Goal: Information Seeking & Learning: Learn about a topic

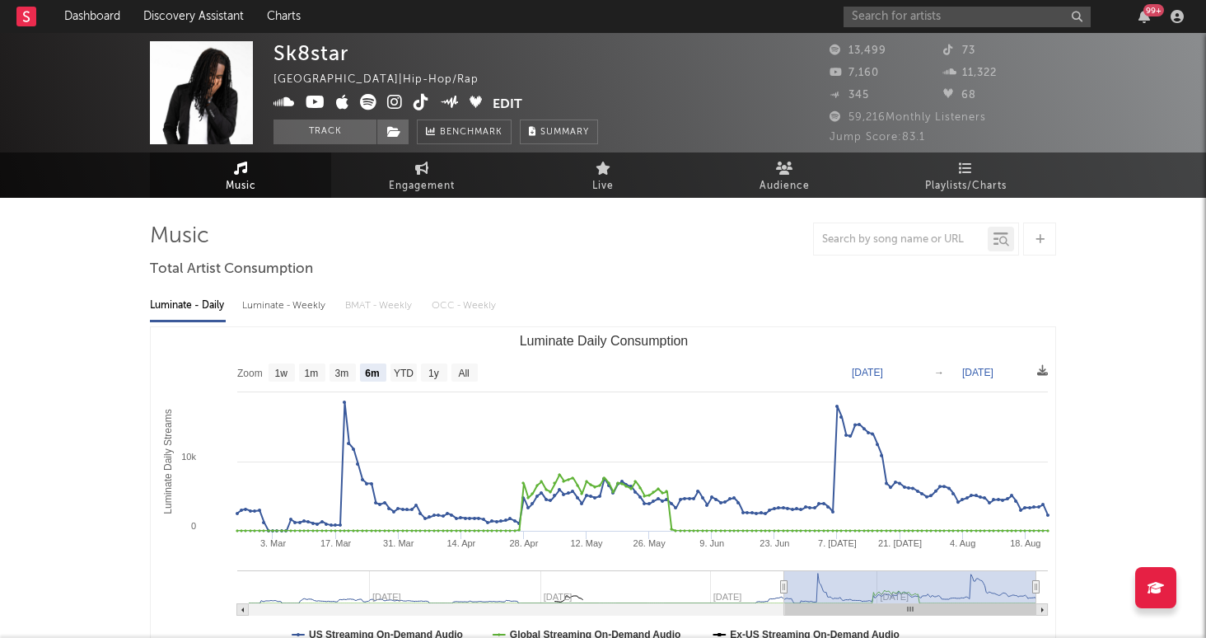
select select "6m"
click at [918, 19] on input "text" at bounding box center [967, 17] width 247 height 21
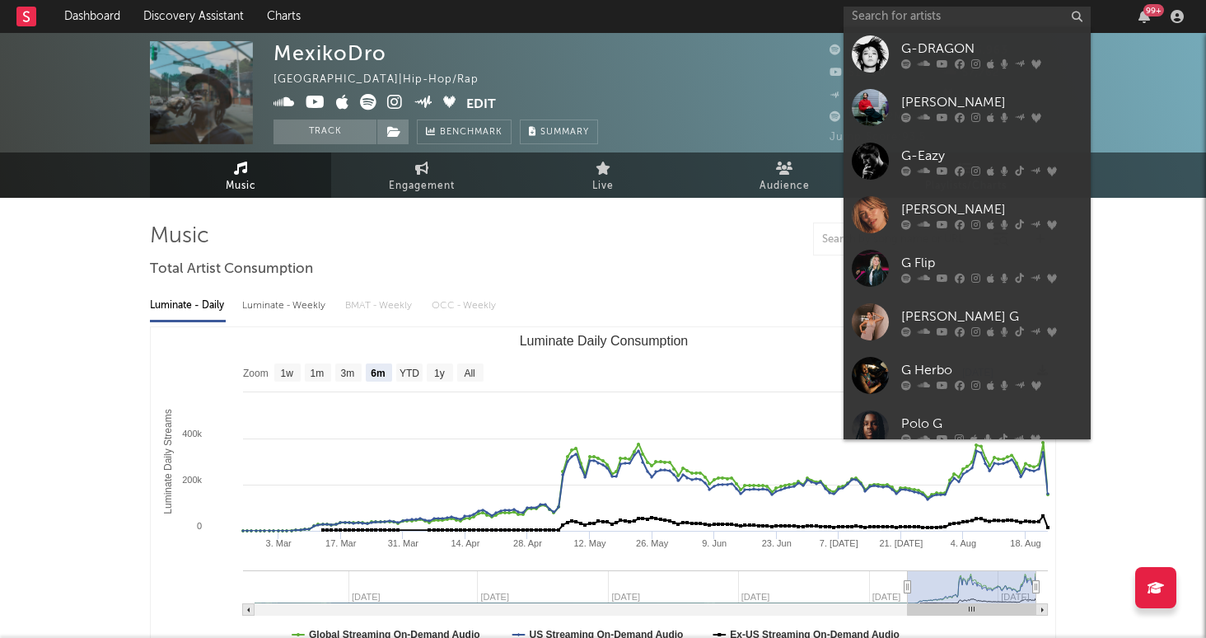
select select "6m"
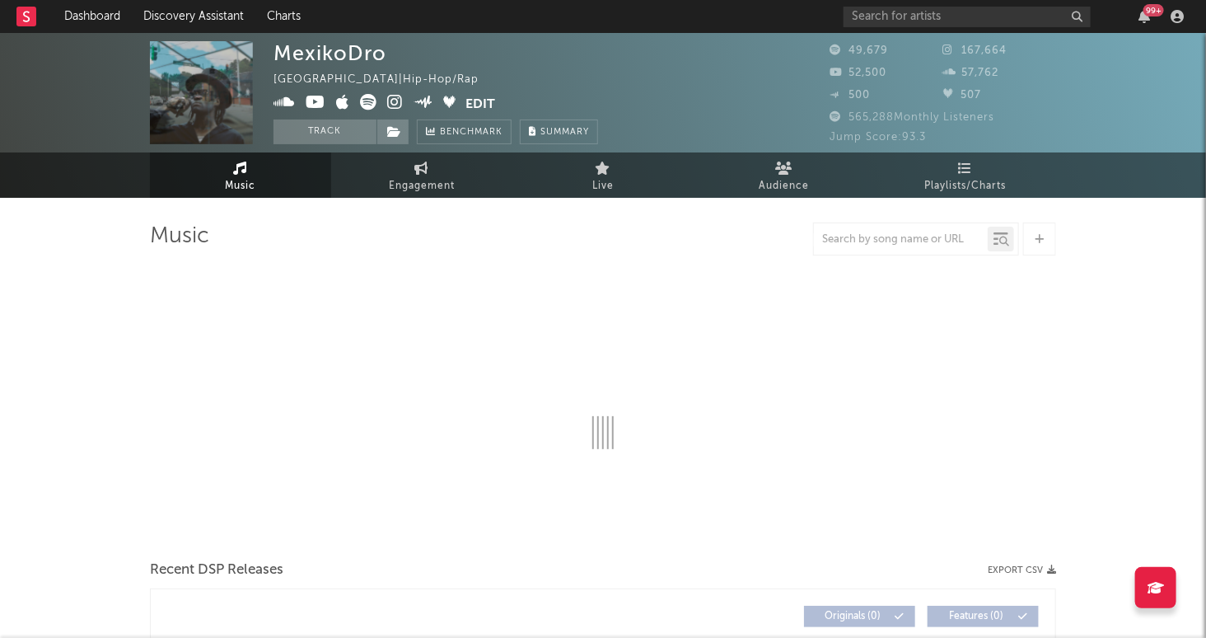
select select "6m"
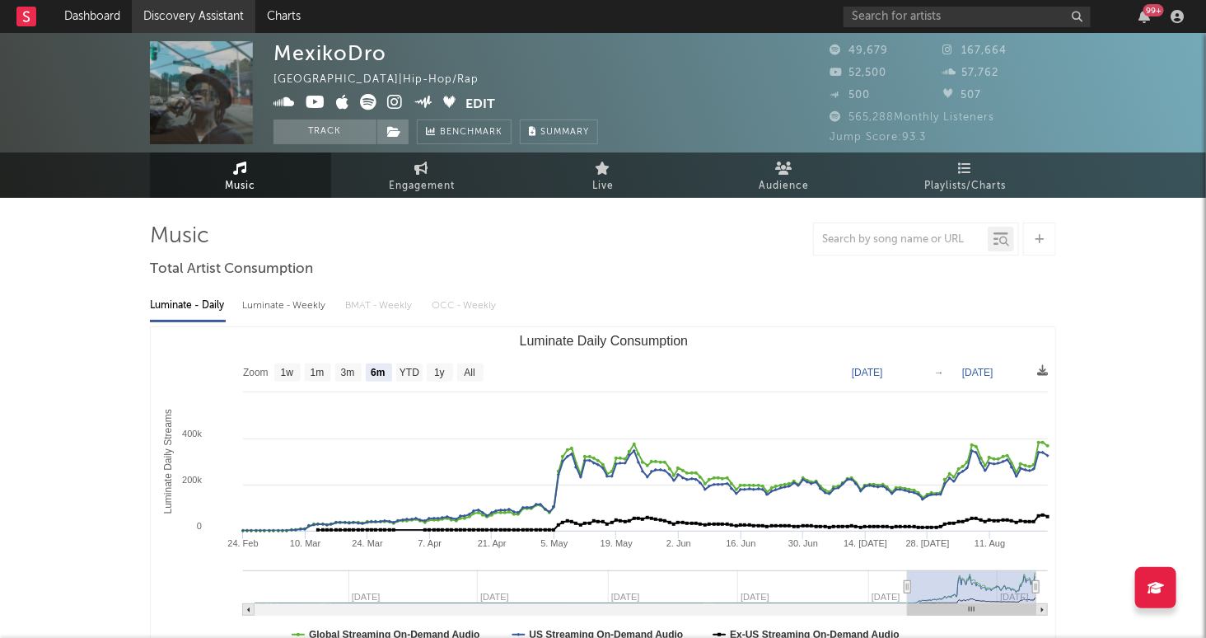
click at [193, 23] on link "Discovery Assistant" at bounding box center [194, 16] width 124 height 33
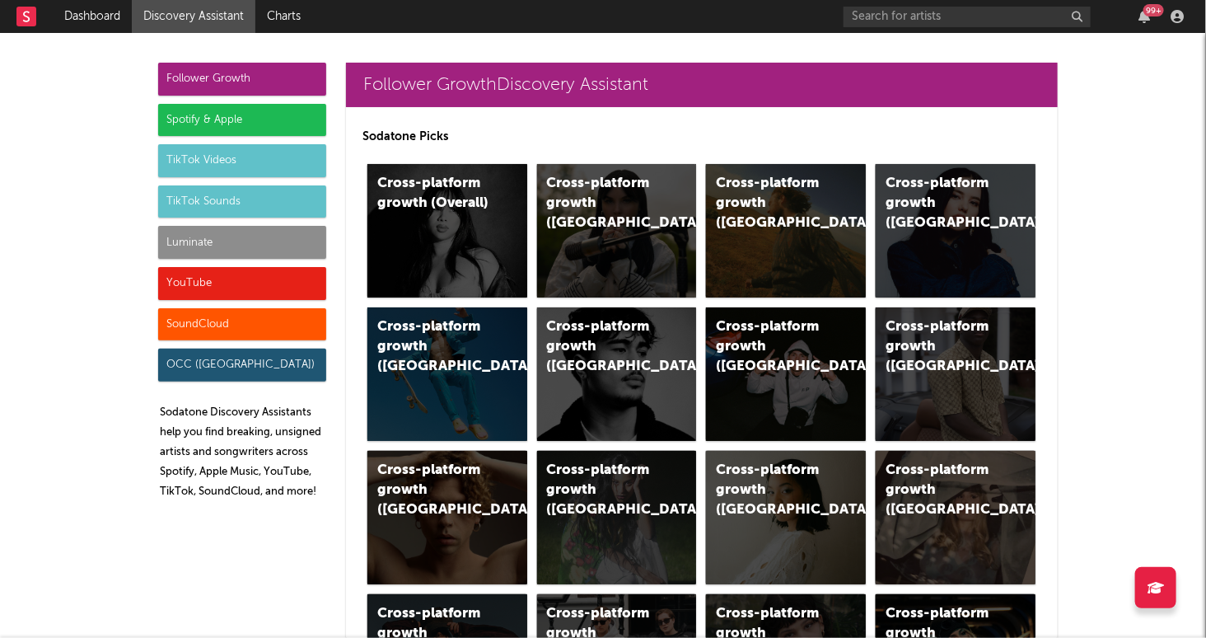
click at [238, 245] on div "Luminate" at bounding box center [242, 242] width 168 height 33
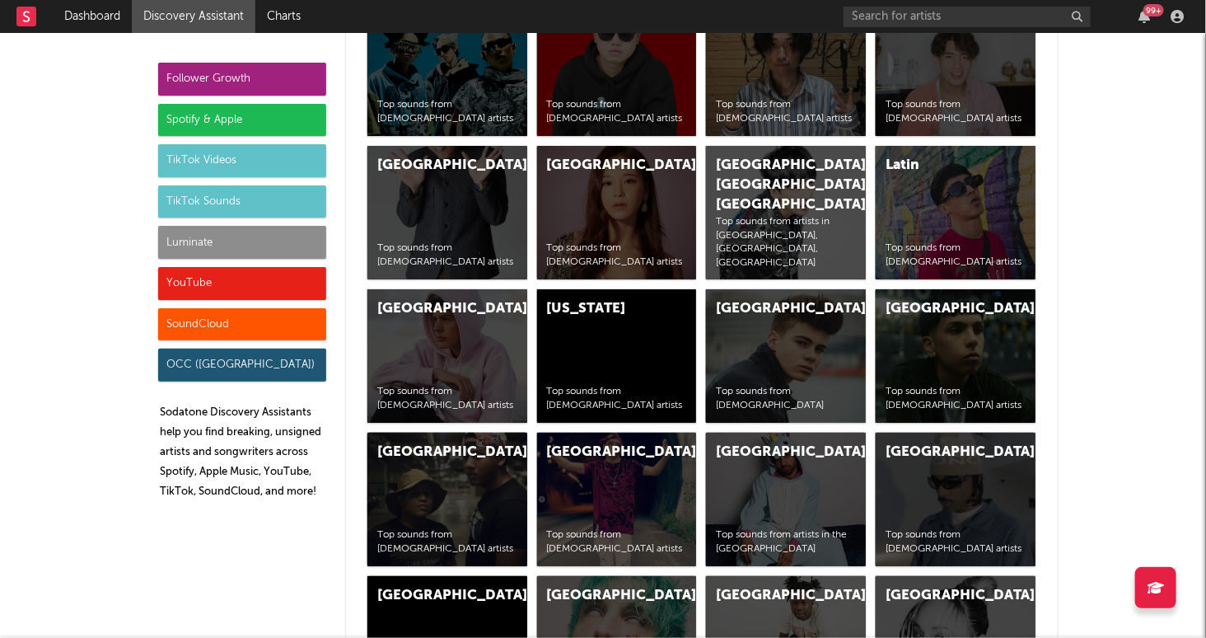
scroll to position [7278, 0]
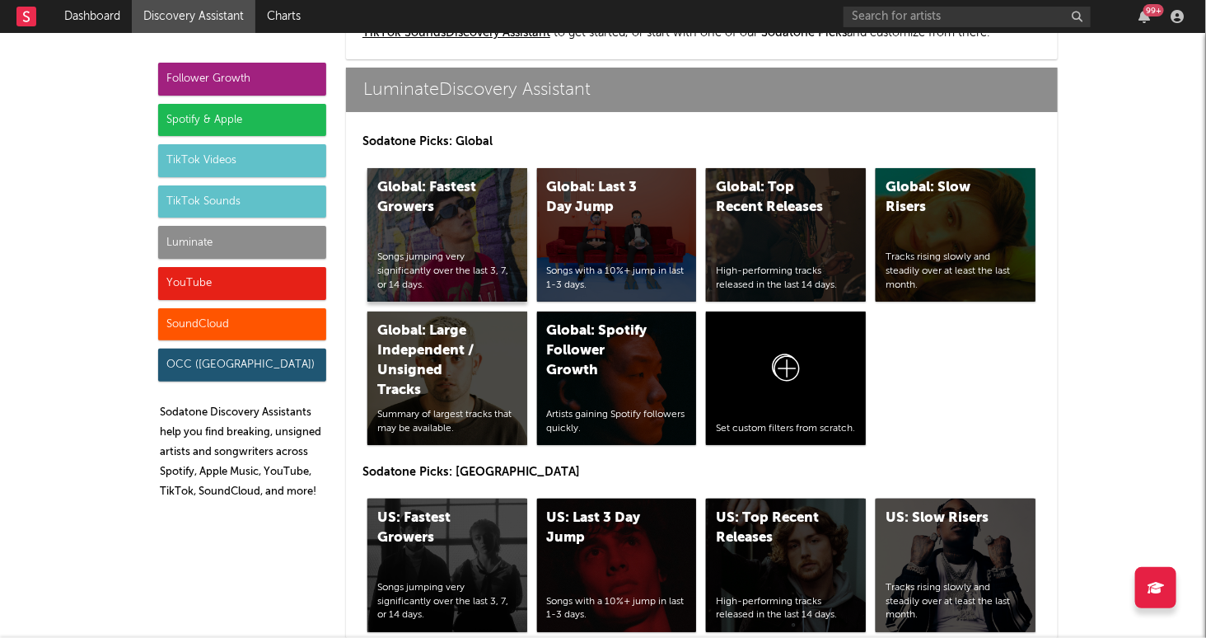
click at [437, 246] on div "Global: Fastest Growers Songs jumping very significantly over the last 3, 7, or…" at bounding box center [448, 235] width 160 height 134
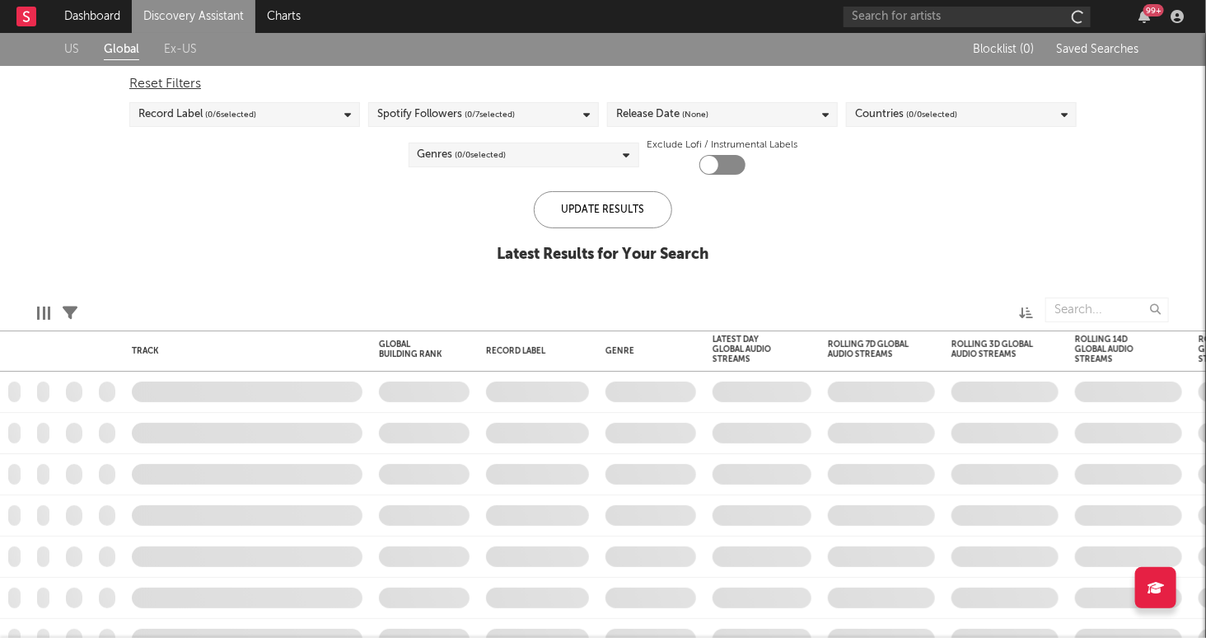
checkbox input "true"
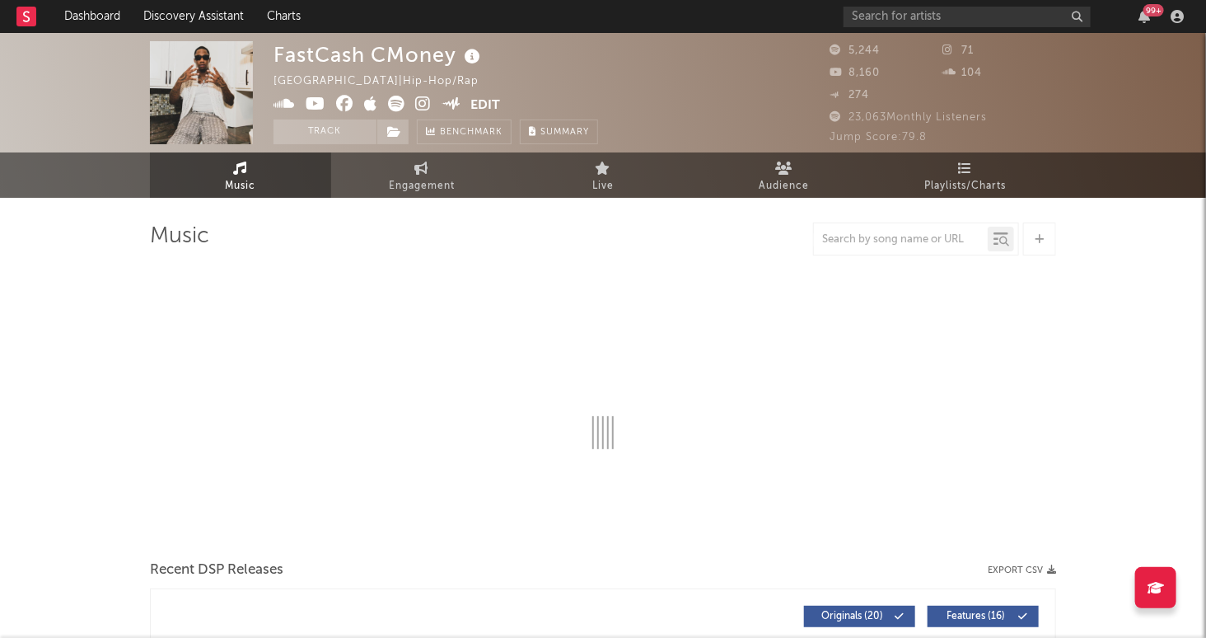
select select "6m"
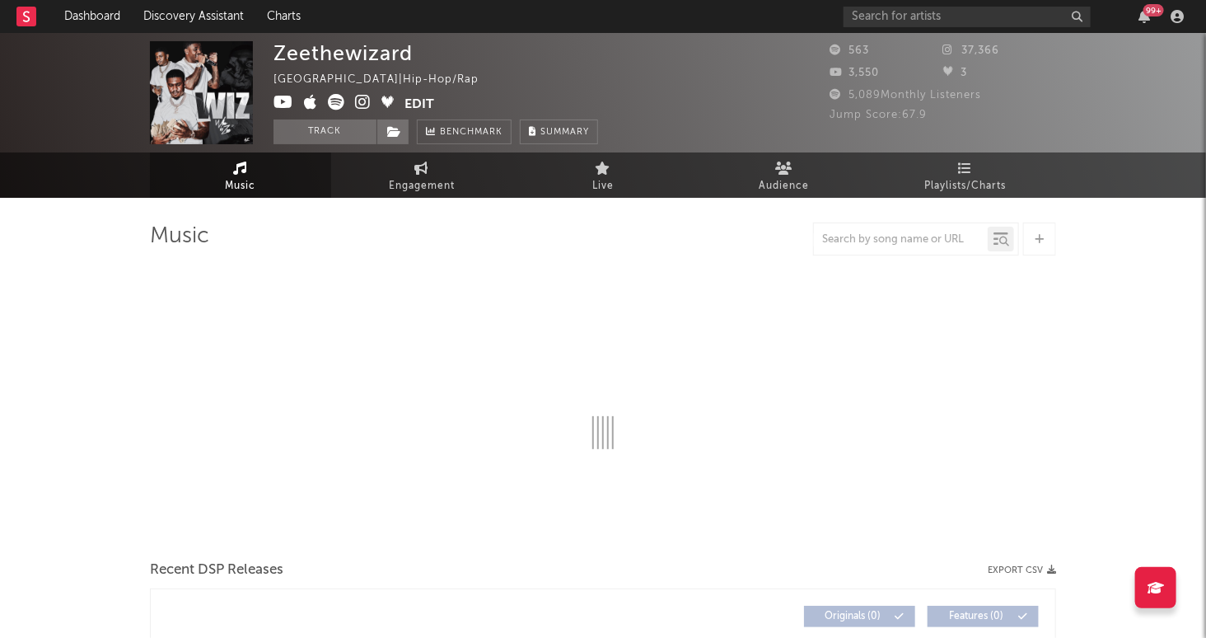
select select "1w"
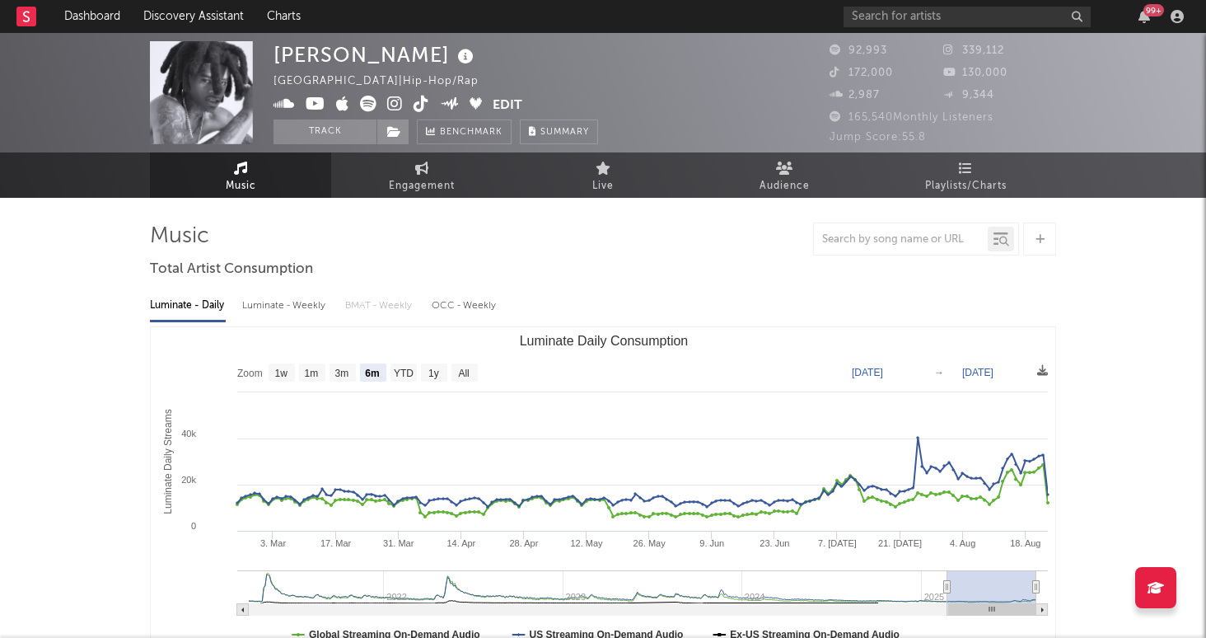
select select "6m"
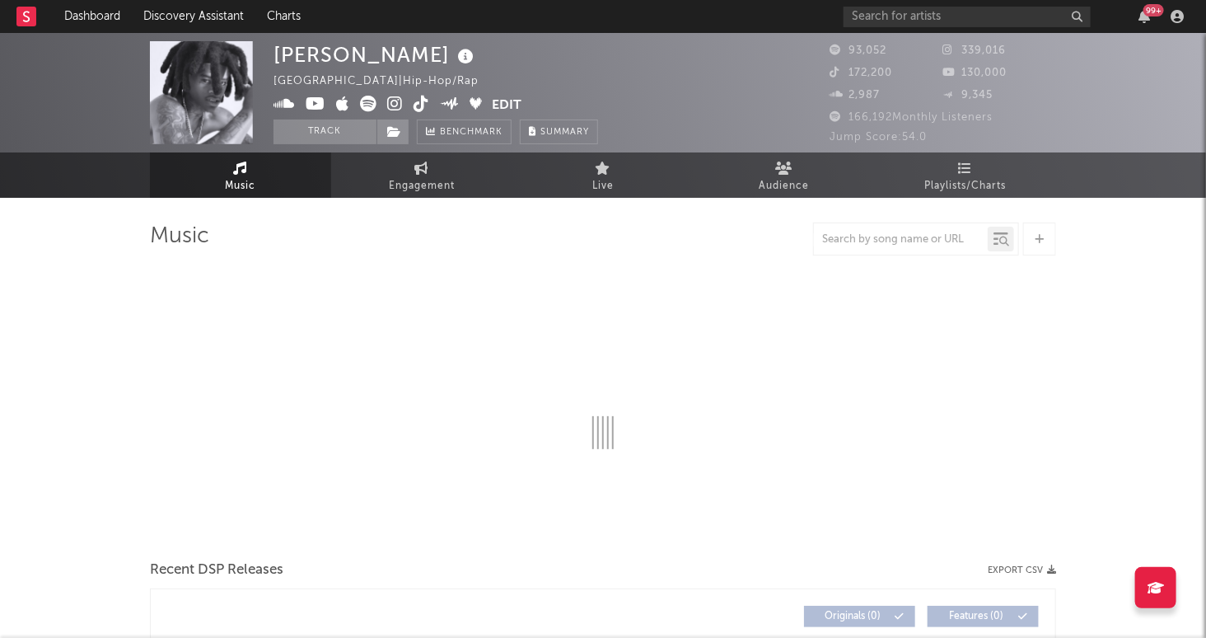
select select "6m"
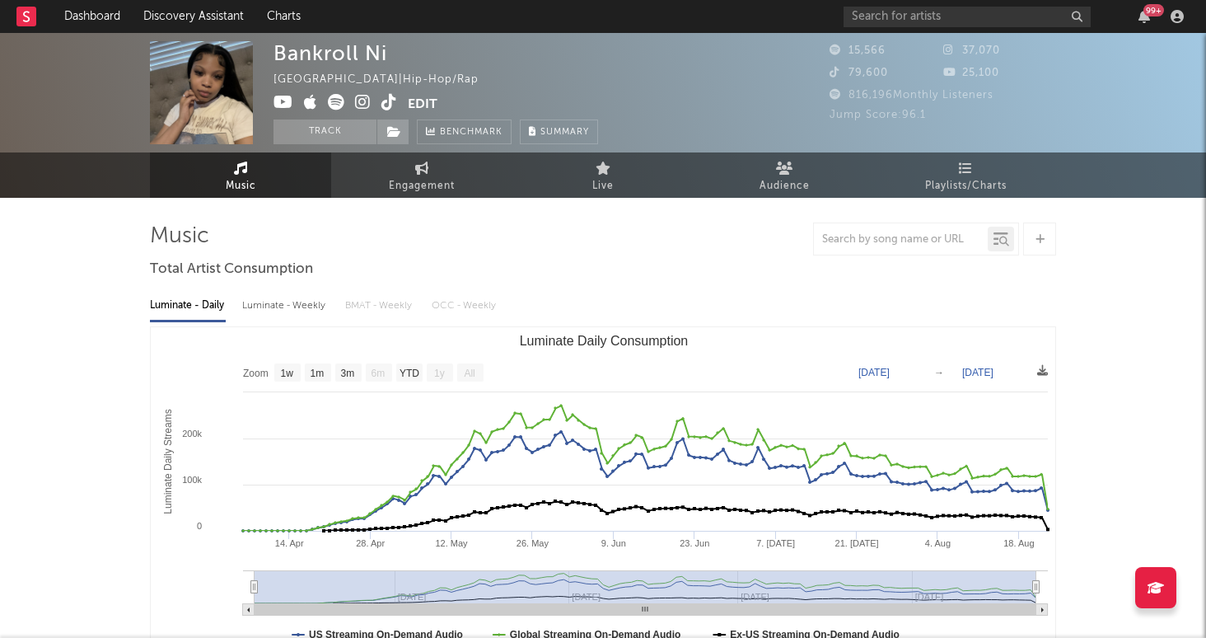
select select "1w"
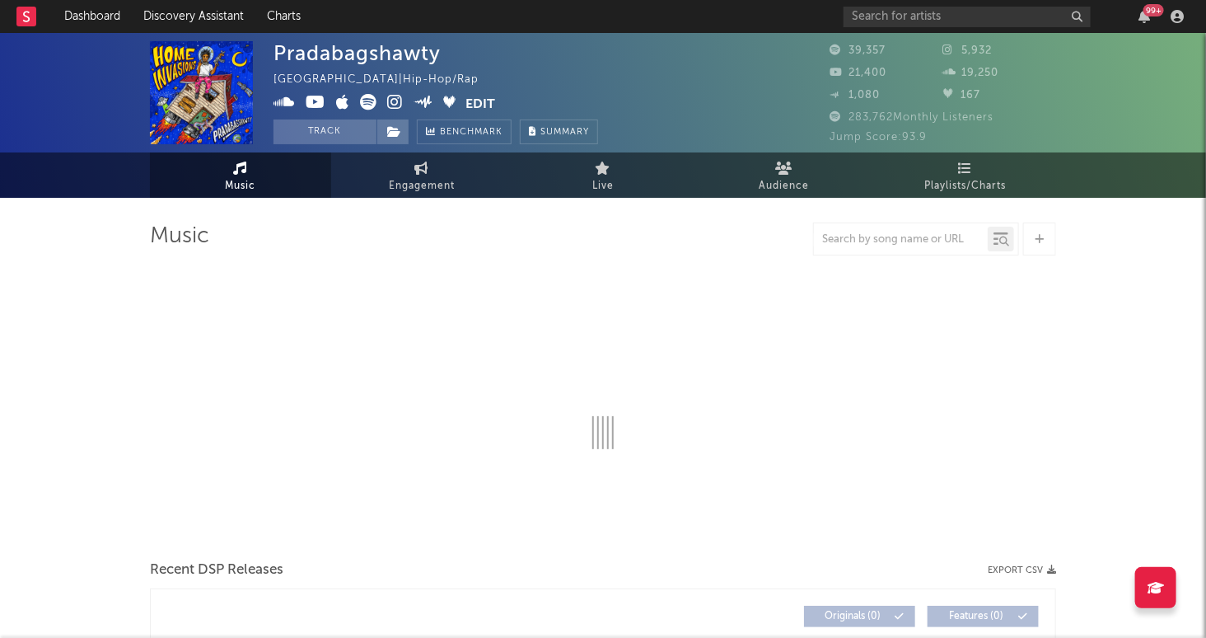
select select "6m"
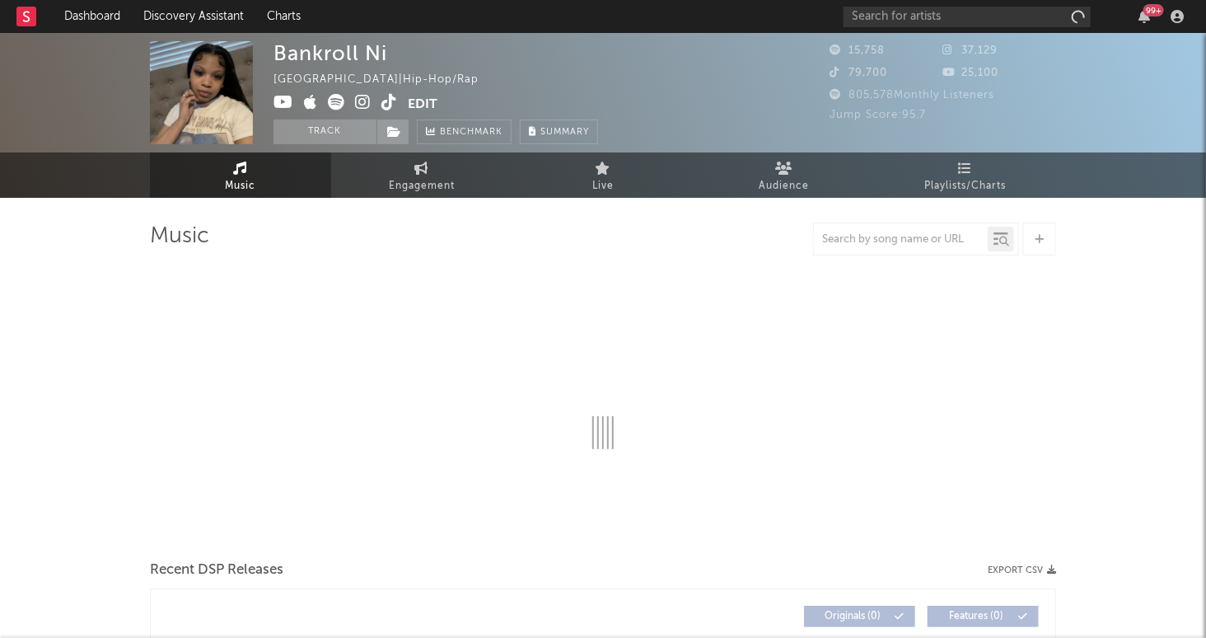
select select "1w"
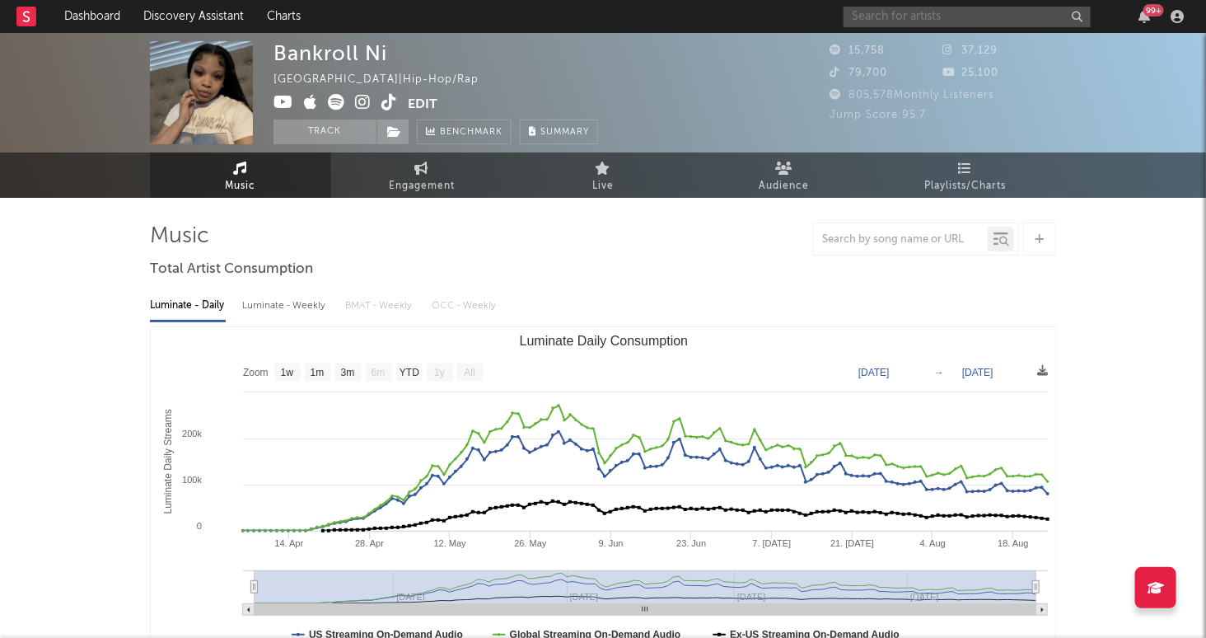
click at [886, 21] on input "text" at bounding box center [967, 17] width 247 height 21
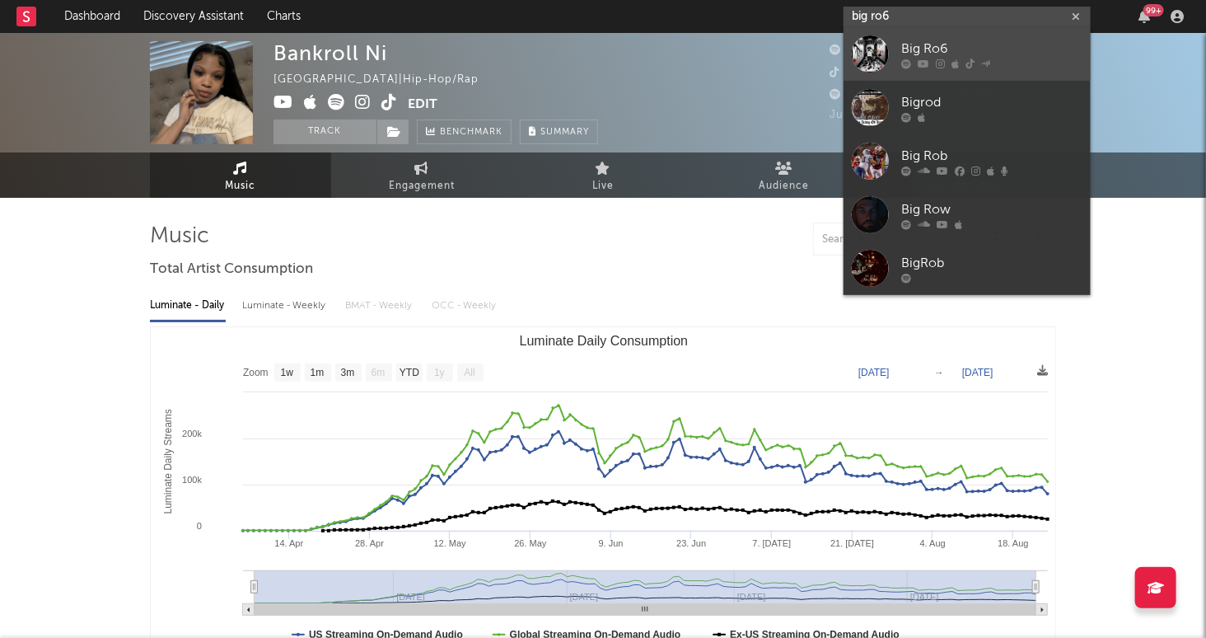
type input "big ro6"
click at [960, 46] on div "Big Ro6" at bounding box center [992, 50] width 181 height 20
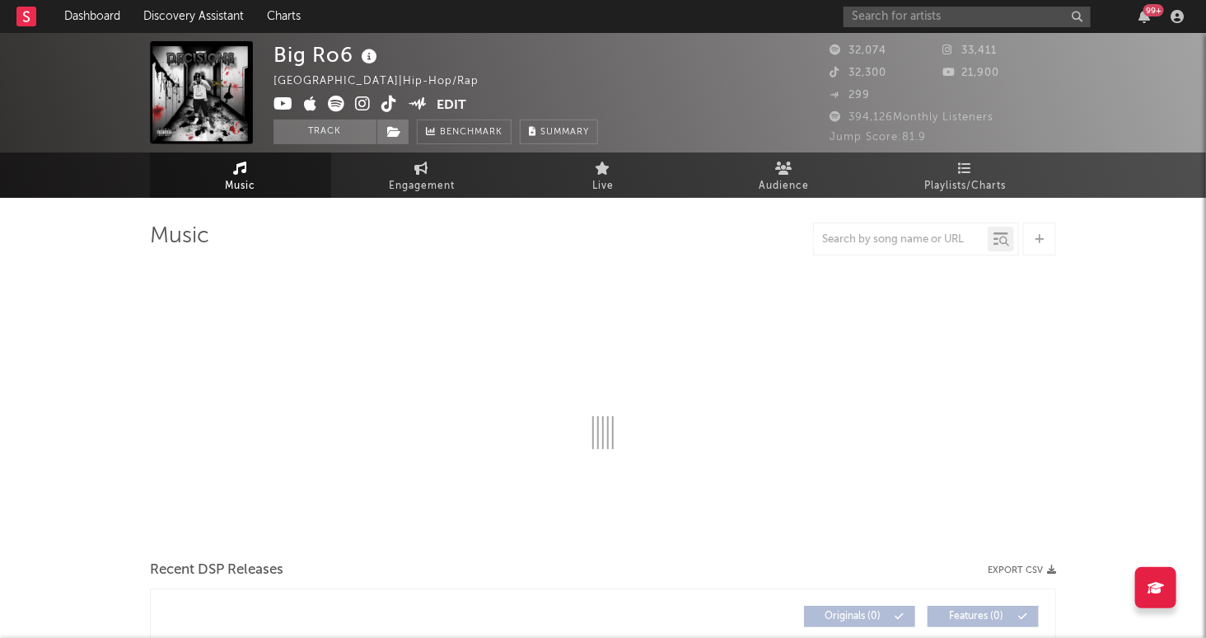
select select "6m"
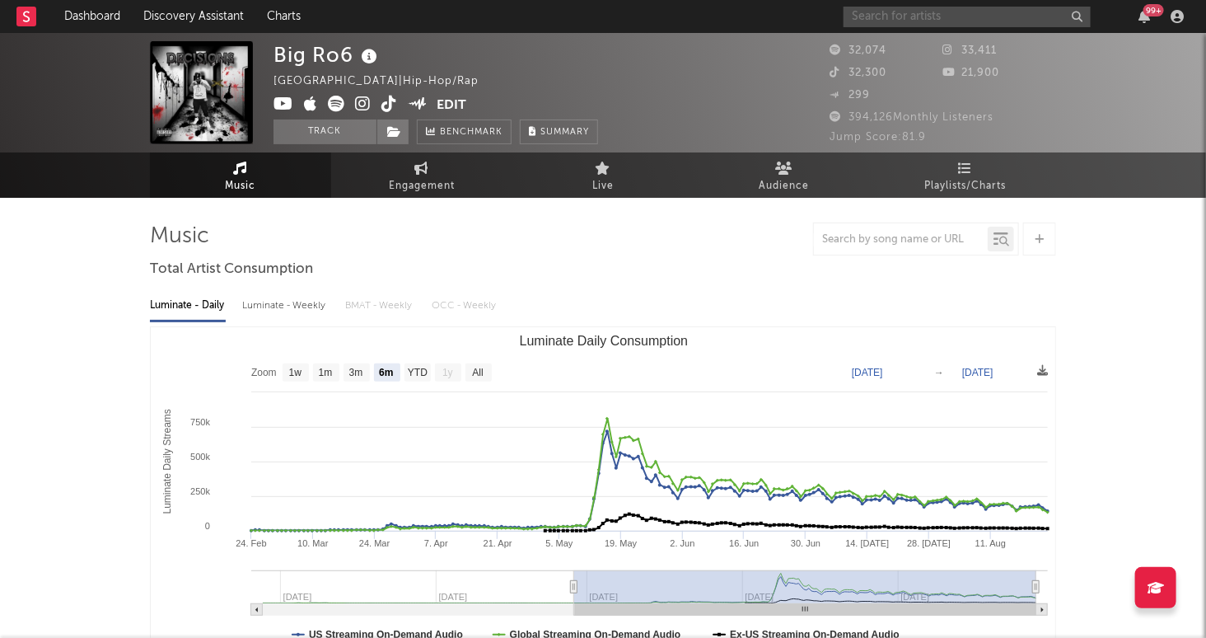
click at [966, 16] on input "text" at bounding box center [967, 17] width 247 height 21
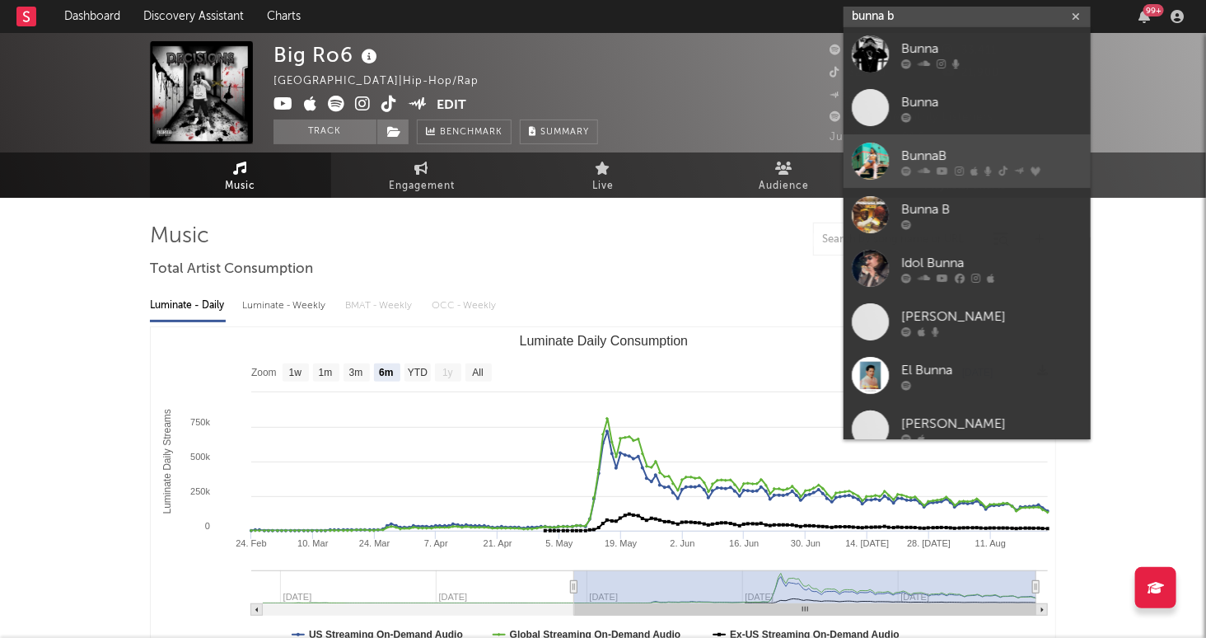
type input "bunna b"
click at [971, 155] on div "BunnaB" at bounding box center [992, 157] width 181 height 20
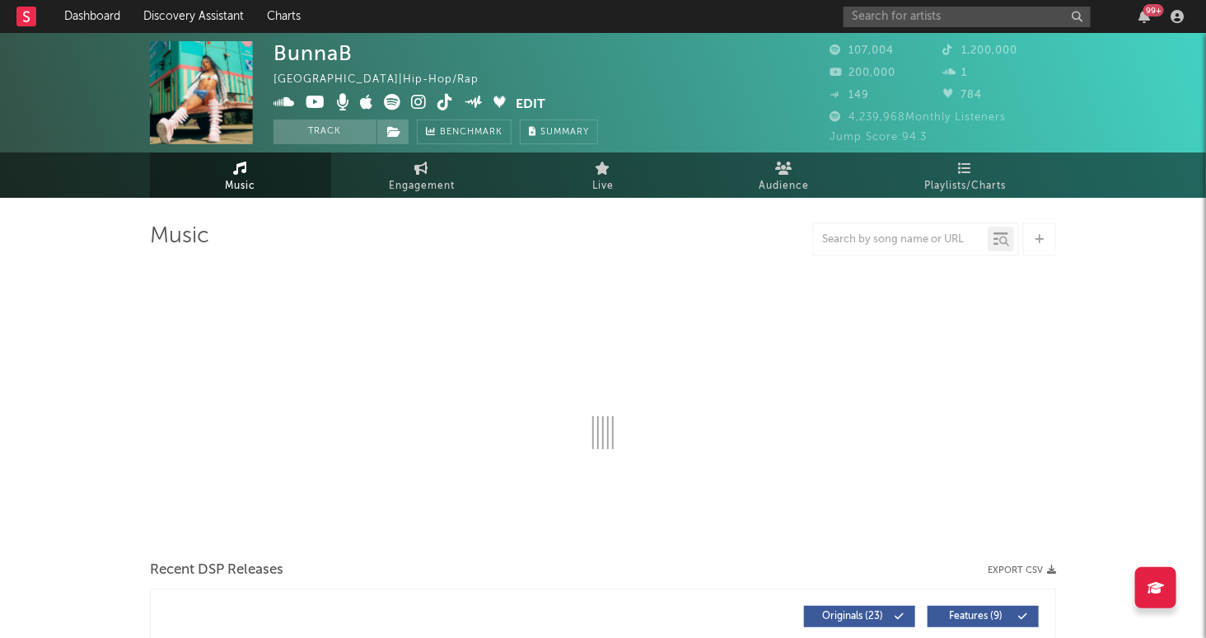
select select "6m"
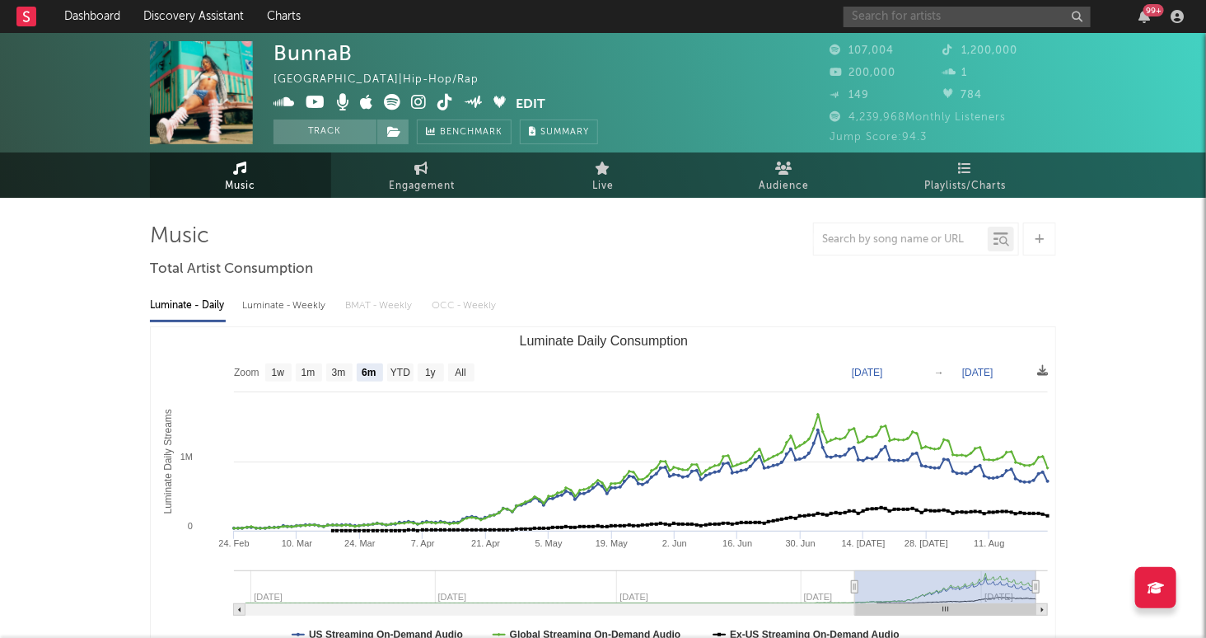
click at [918, 12] on input "text" at bounding box center [967, 17] width 247 height 21
type input "l"
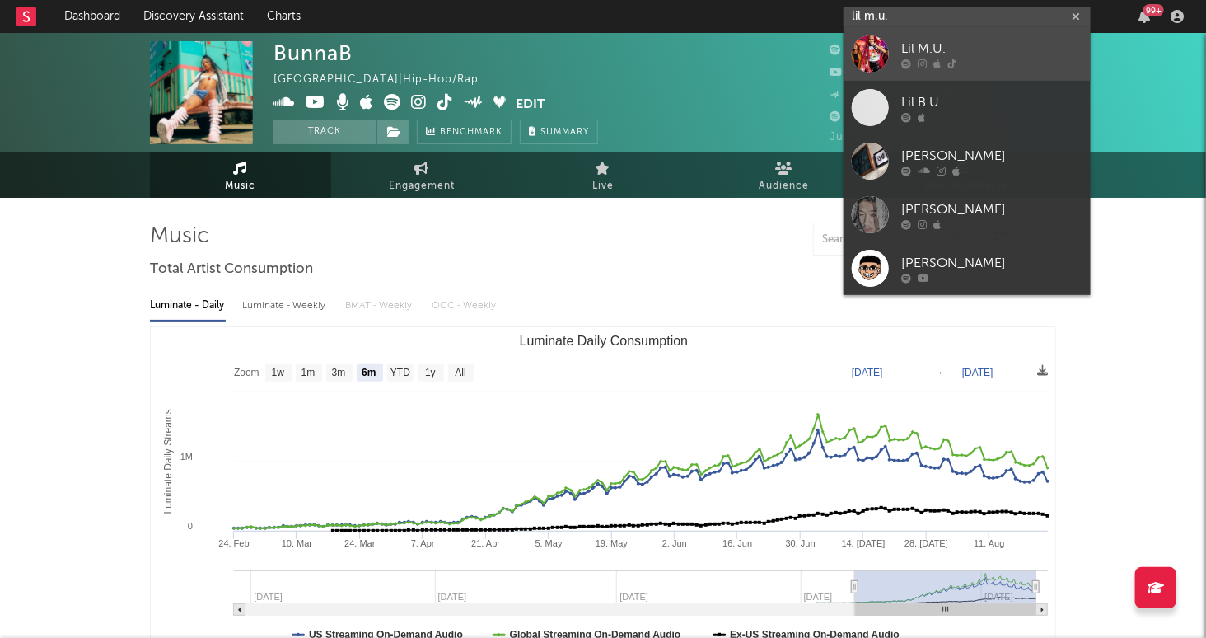
type input "lil m.u."
click at [1044, 52] on div "Lil M.U." at bounding box center [992, 50] width 181 height 20
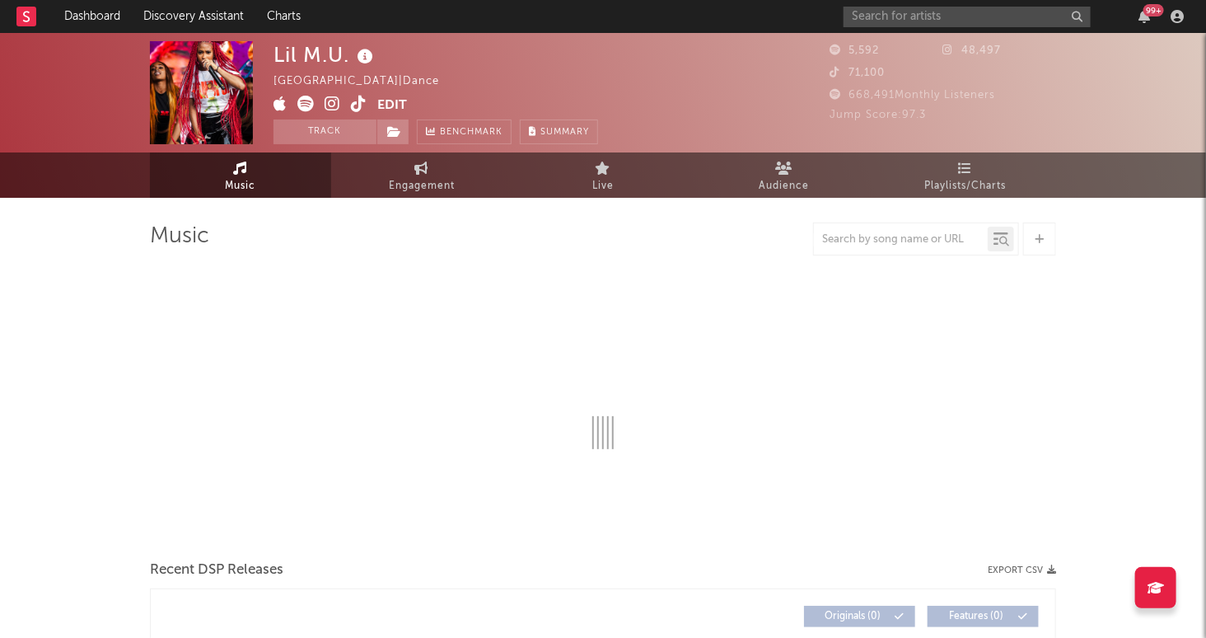
select select "1w"
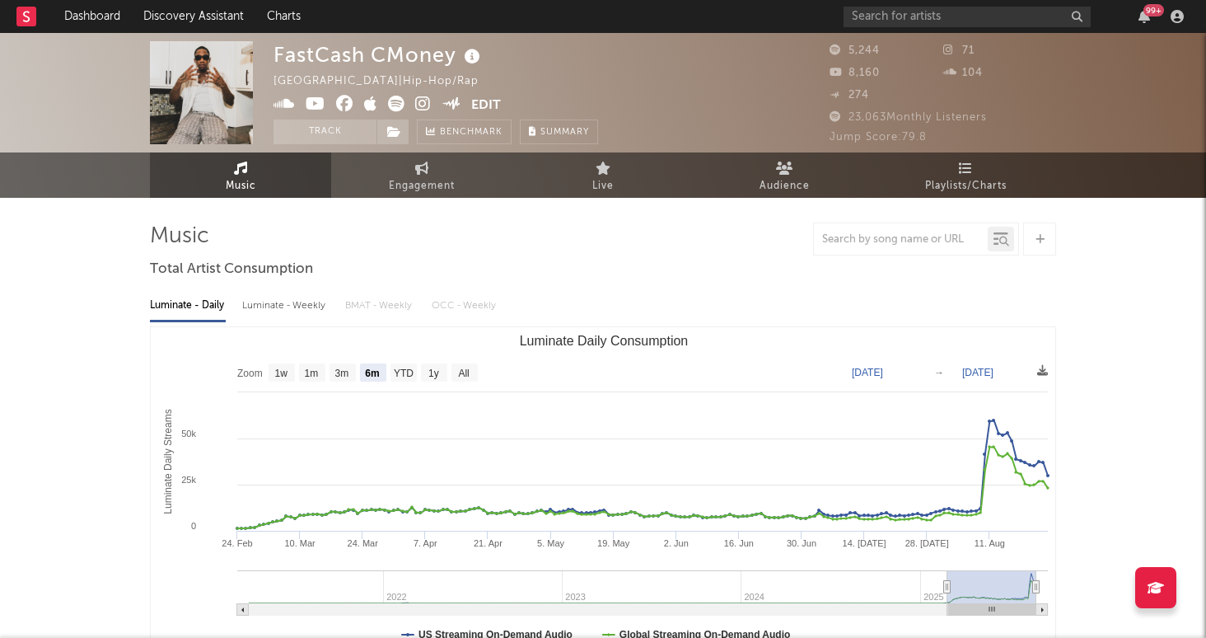
select select "6m"
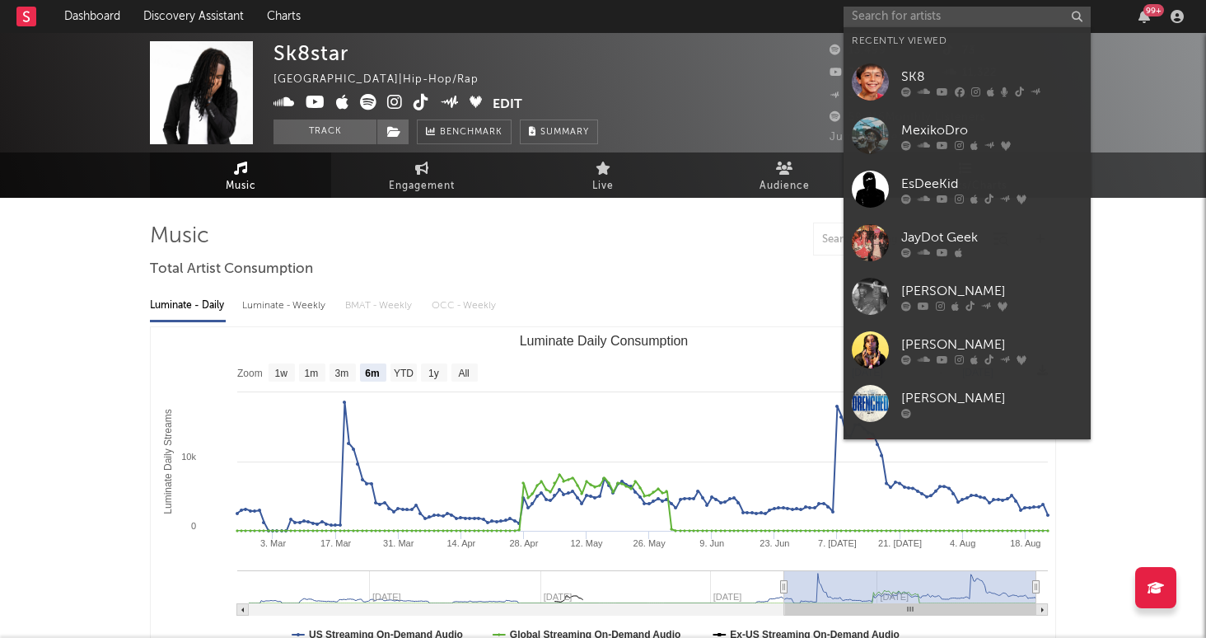
select select "6m"
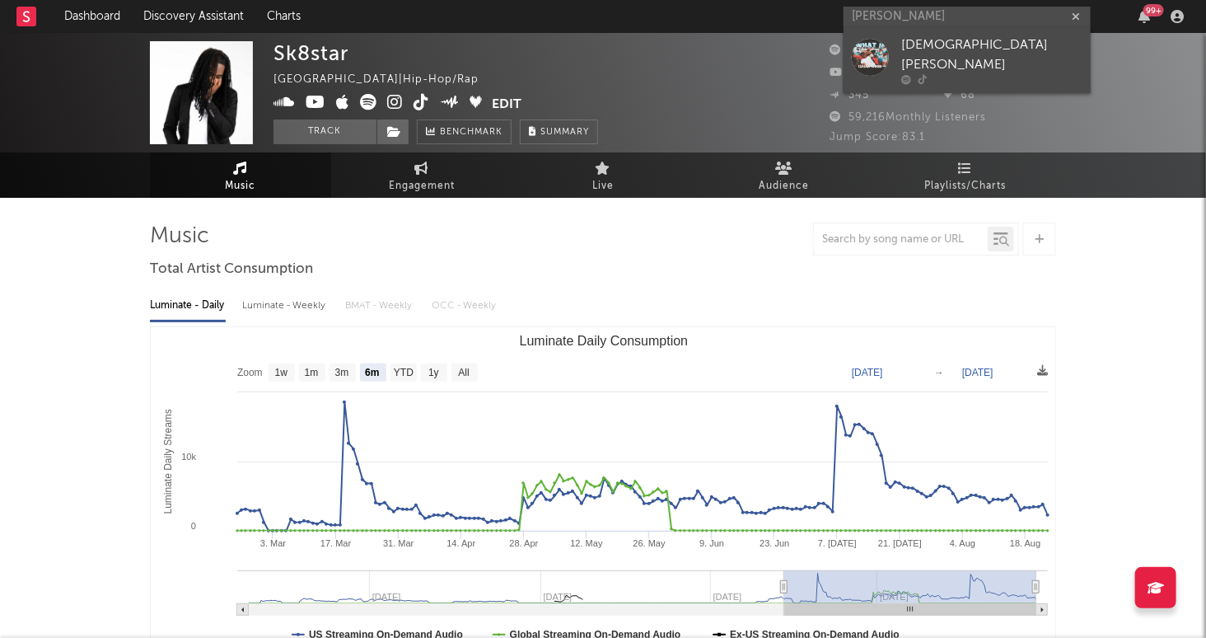
type input "isaiah wood"
click at [998, 54] on div "Isaiah Wood" at bounding box center [992, 55] width 181 height 40
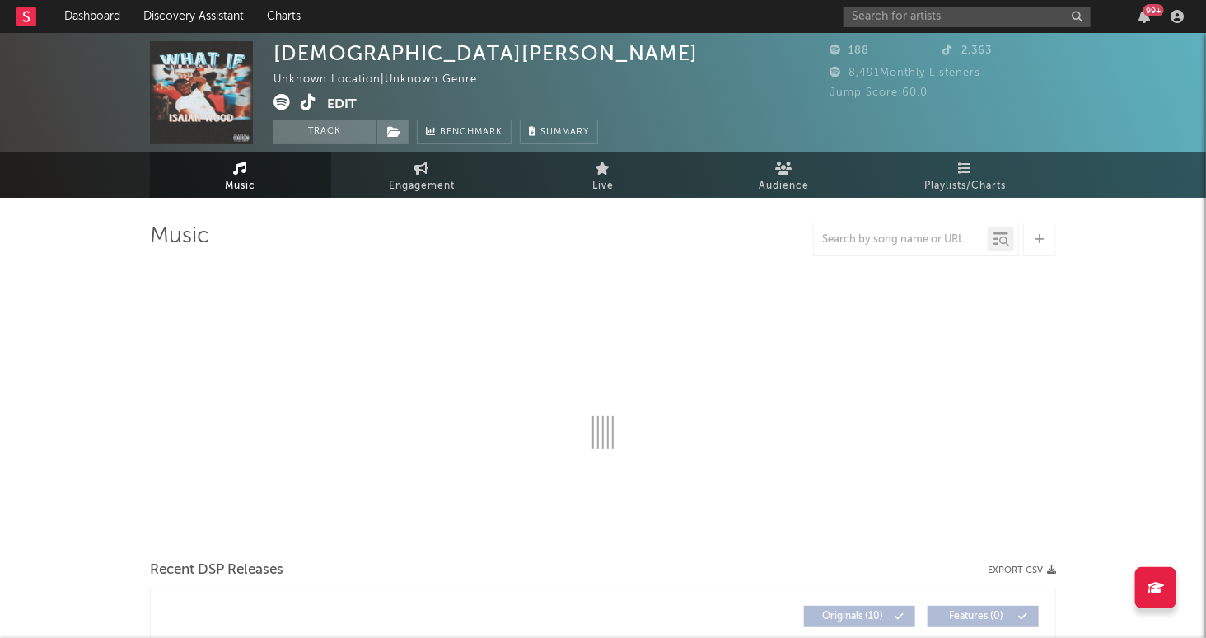
select select "1w"
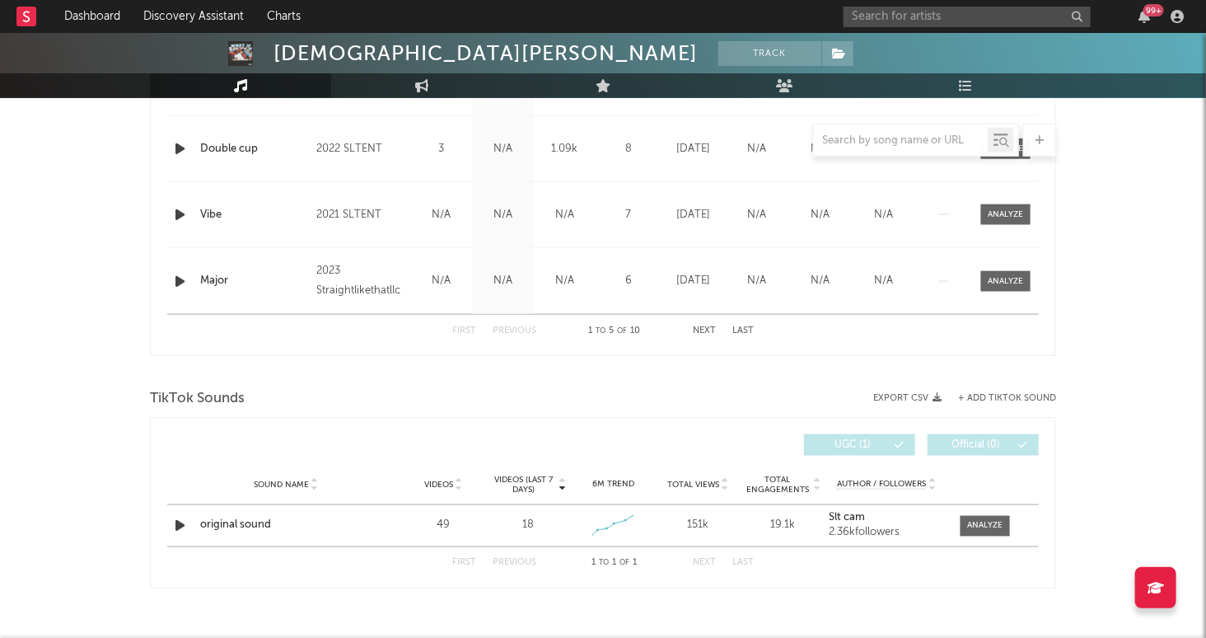
scroll to position [865, 0]
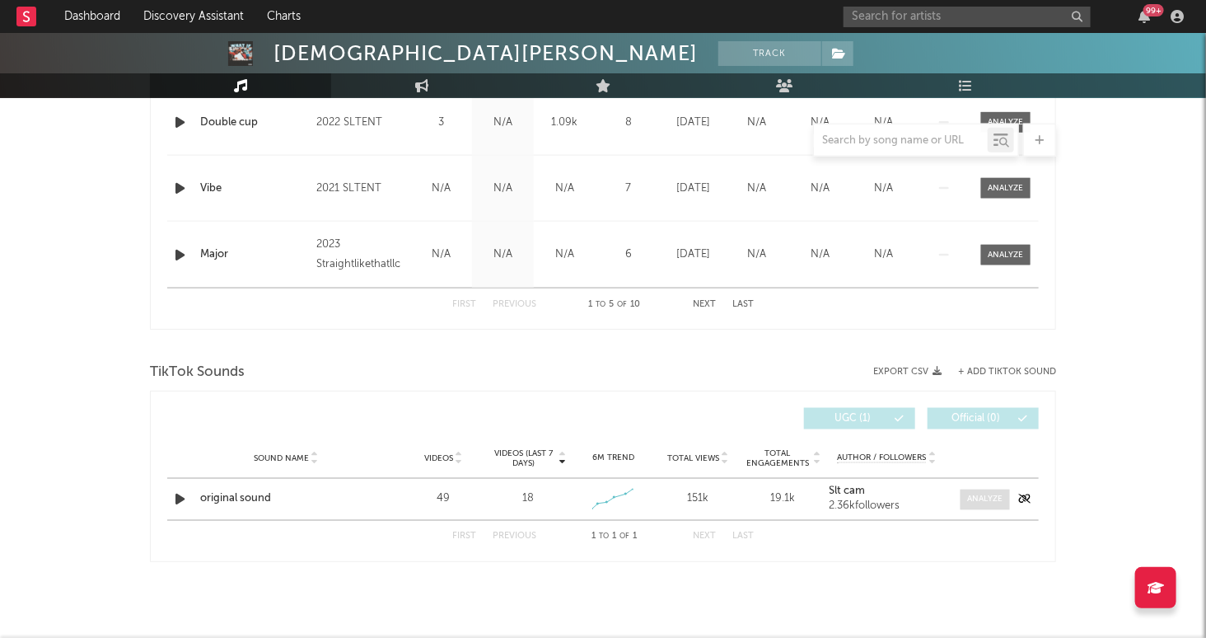
click at [991, 494] on div at bounding box center [985, 500] width 35 height 12
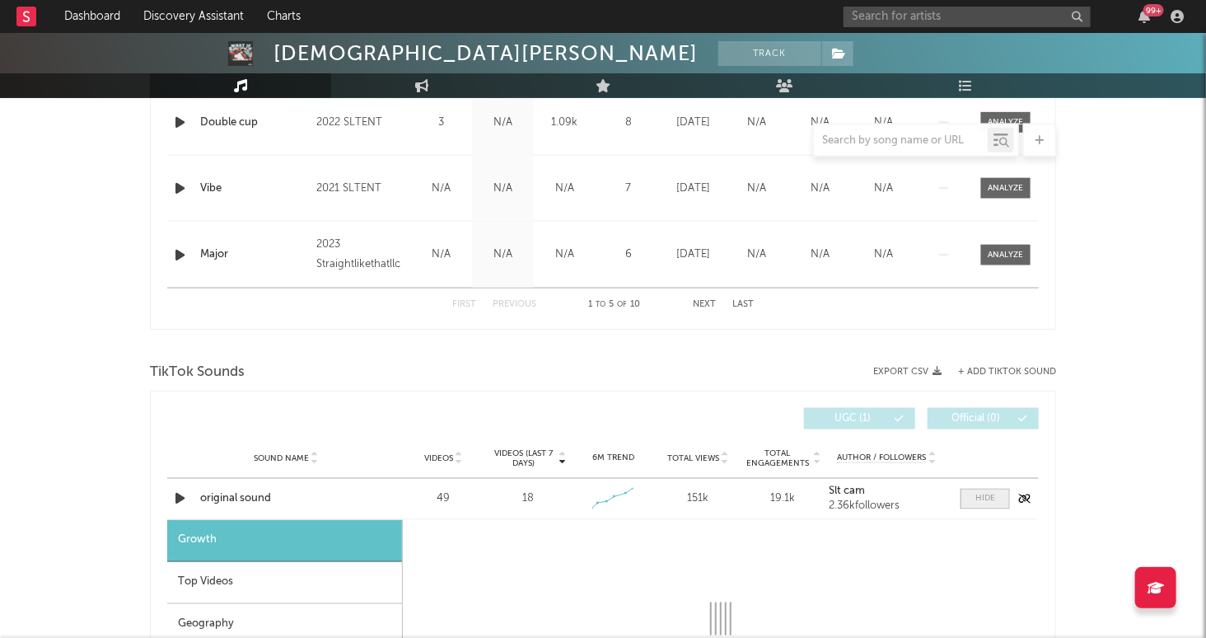
select select "1w"
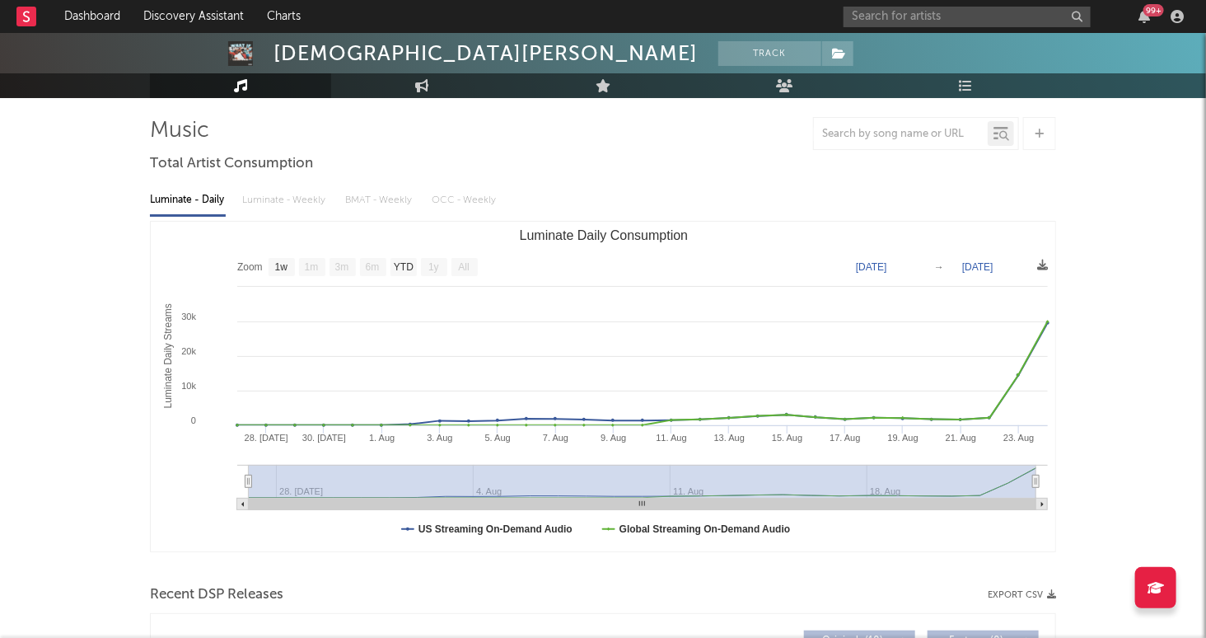
scroll to position [94, 0]
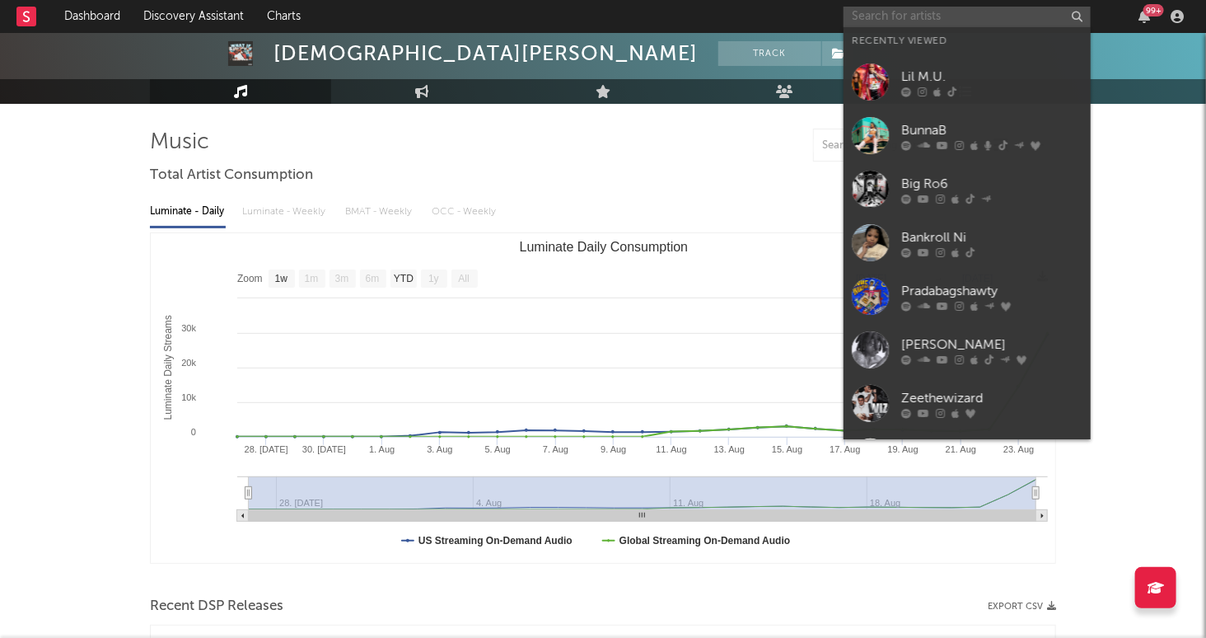
click at [872, 18] on input "text" at bounding box center [967, 17] width 247 height 21
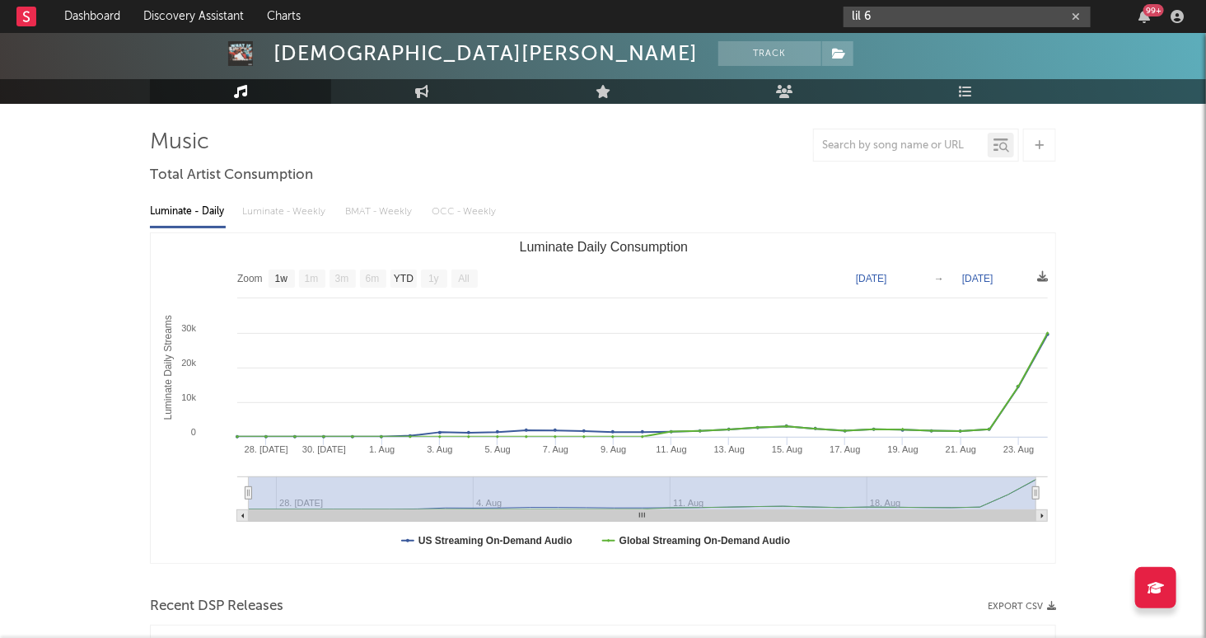
click at [888, 24] on input "lil 6" at bounding box center [967, 17] width 247 height 21
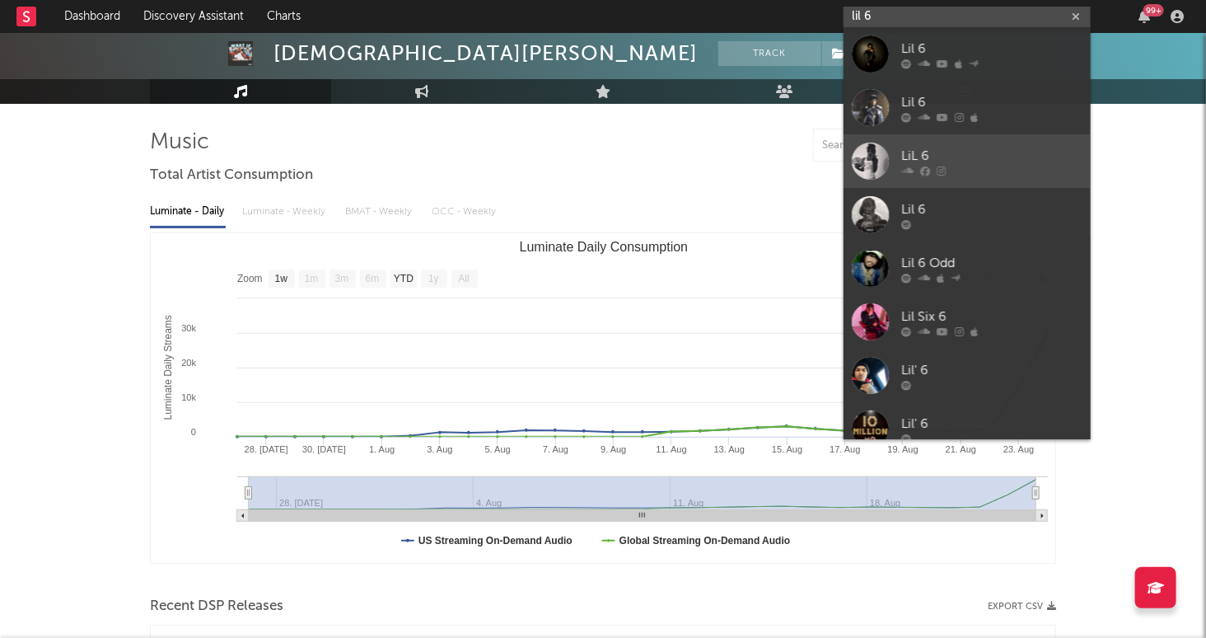
type input "lil 6"
click at [1016, 162] on div "LiL 6" at bounding box center [992, 157] width 181 height 20
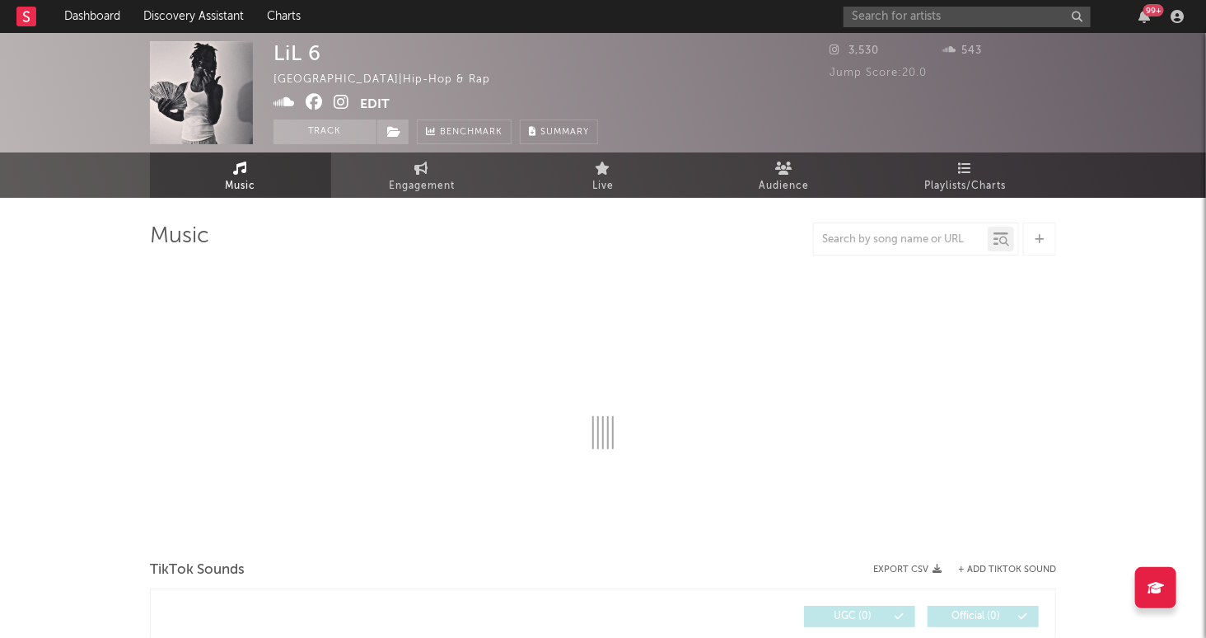
select select "1w"
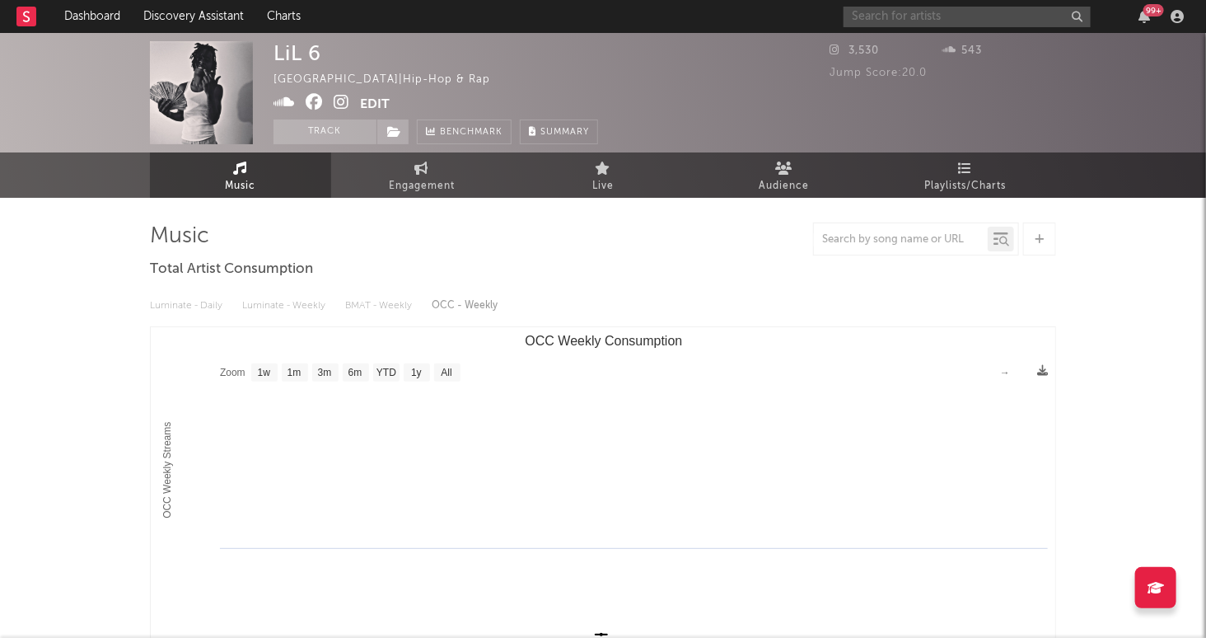
click at [923, 20] on input "text" at bounding box center [967, 17] width 247 height 21
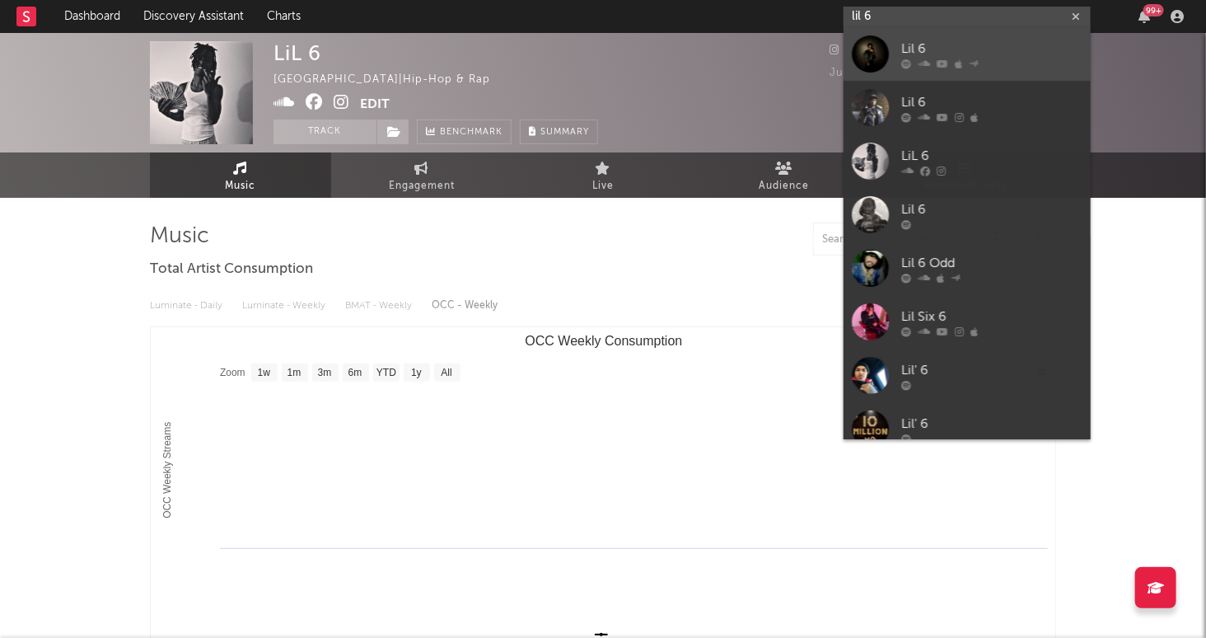
type input "lil 6"
click at [1038, 40] on div "Lil 6" at bounding box center [992, 50] width 181 height 20
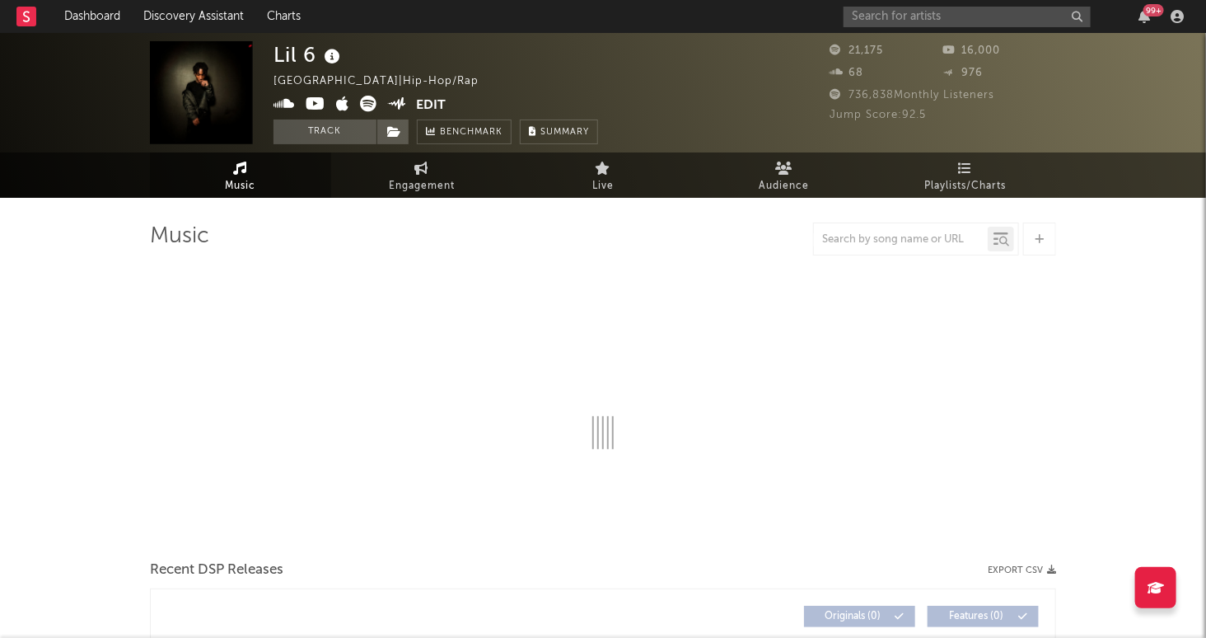
select select "6m"
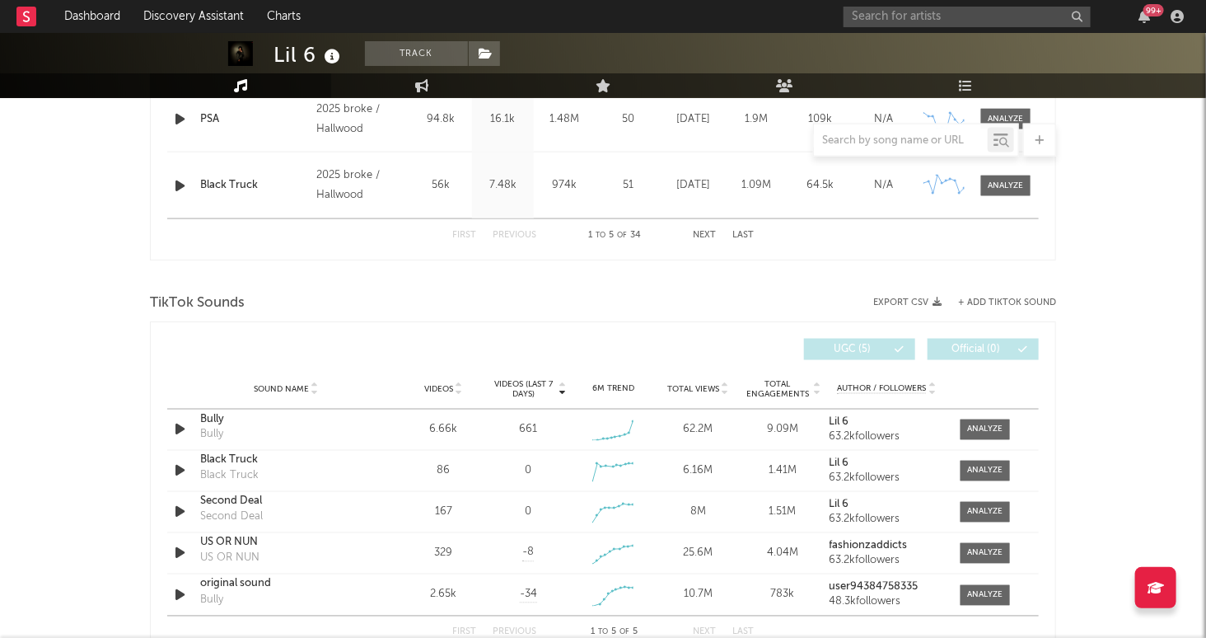
scroll to position [814, 0]
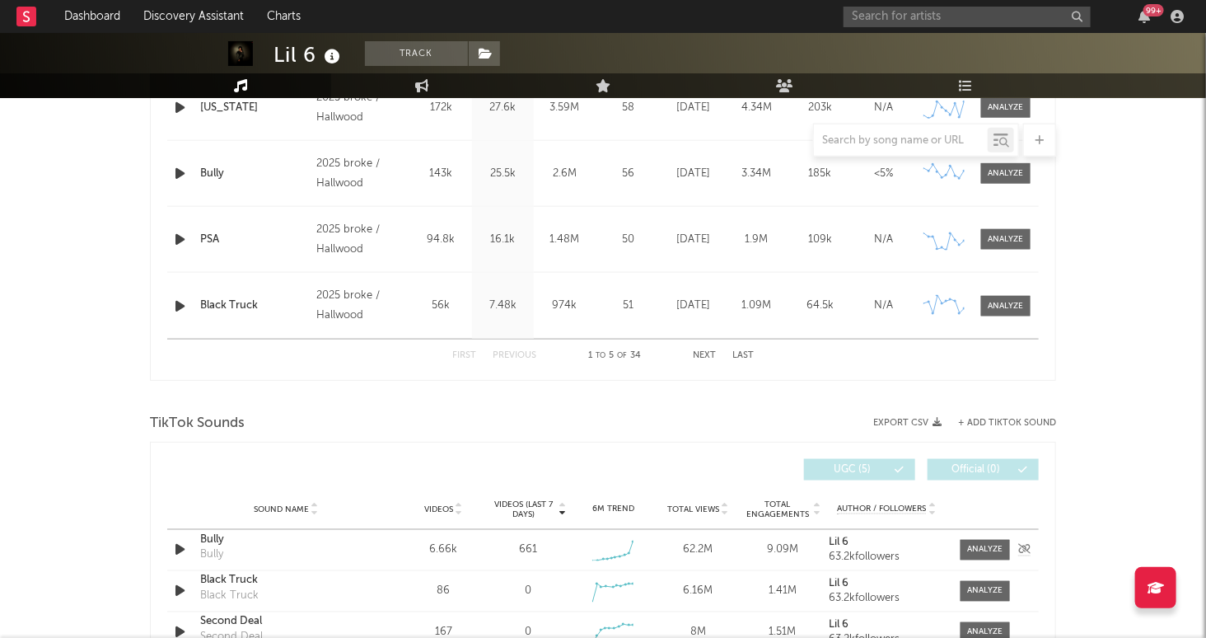
click at [990, 536] on div "Sound Name Bully Bully Videos 6.66k Videos (last 7 days) 661 Weekly Growth % - …" at bounding box center [603, 550] width 872 height 40
click at [991, 550] on div at bounding box center [985, 550] width 35 height 12
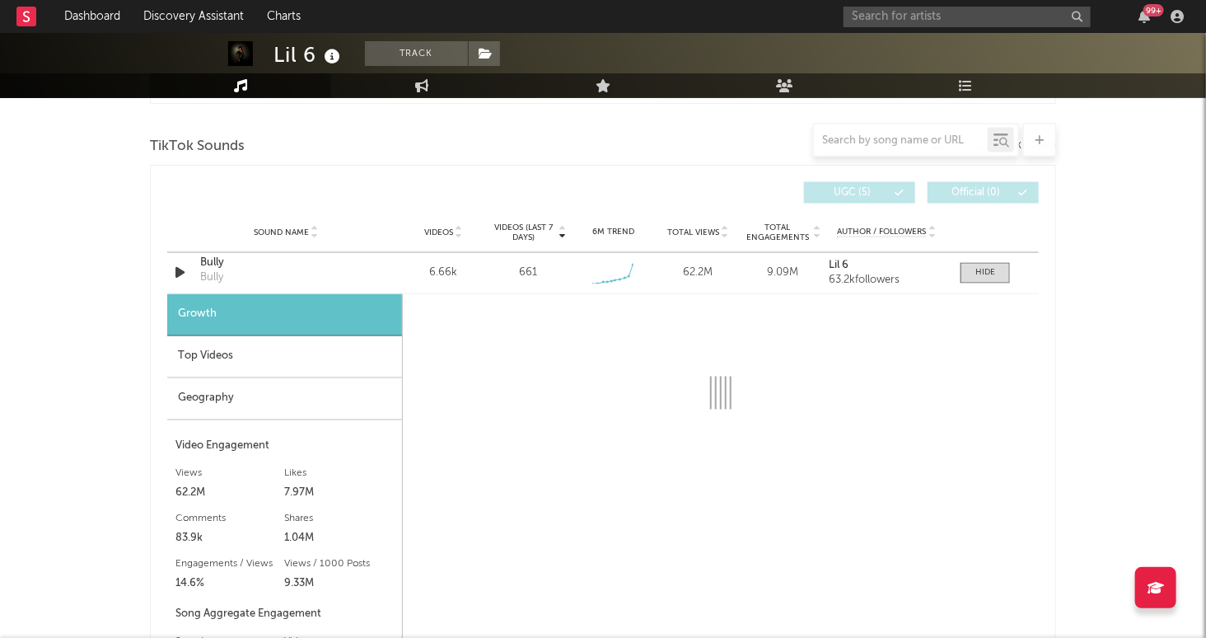
select select "6m"
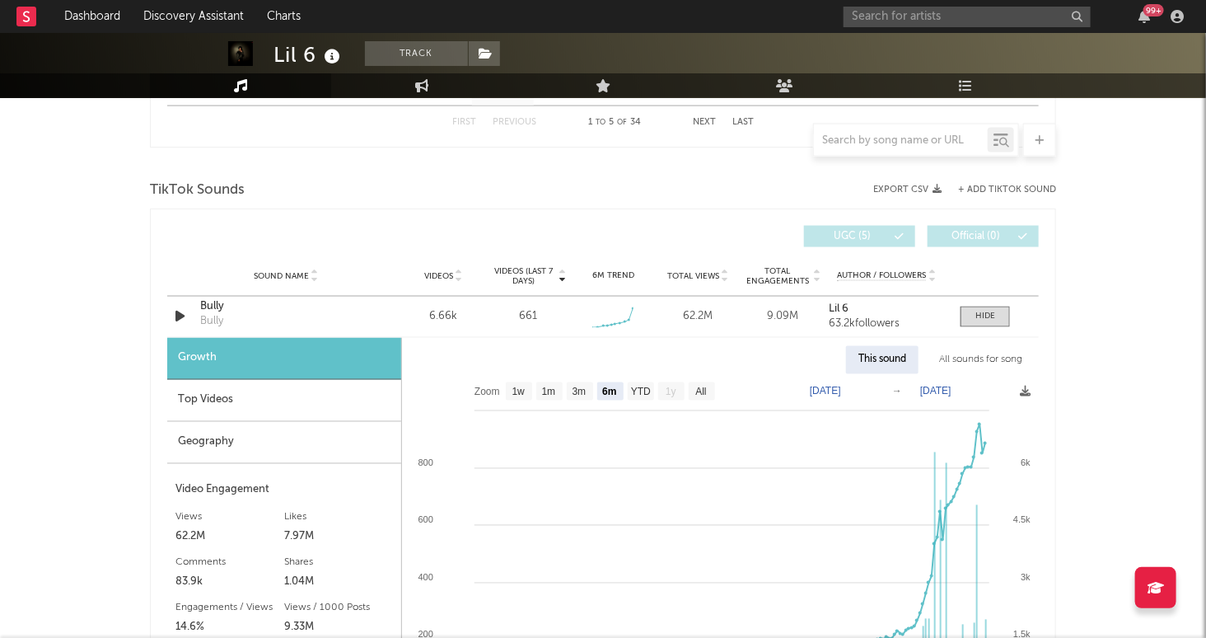
scroll to position [1052, 0]
